Goal: Check status: Check status

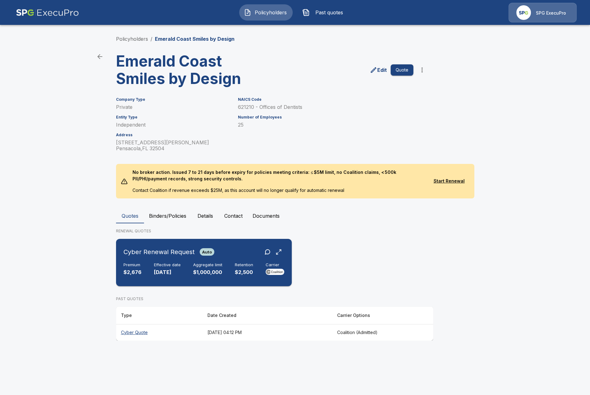
click at [233, 262] on div "Cyber Renewal Request Auto Premium $2,676 Effective date [DATE] Aggregate limit…" at bounding box center [203, 262] width 171 height 42
